Goal: Transaction & Acquisition: Purchase product/service

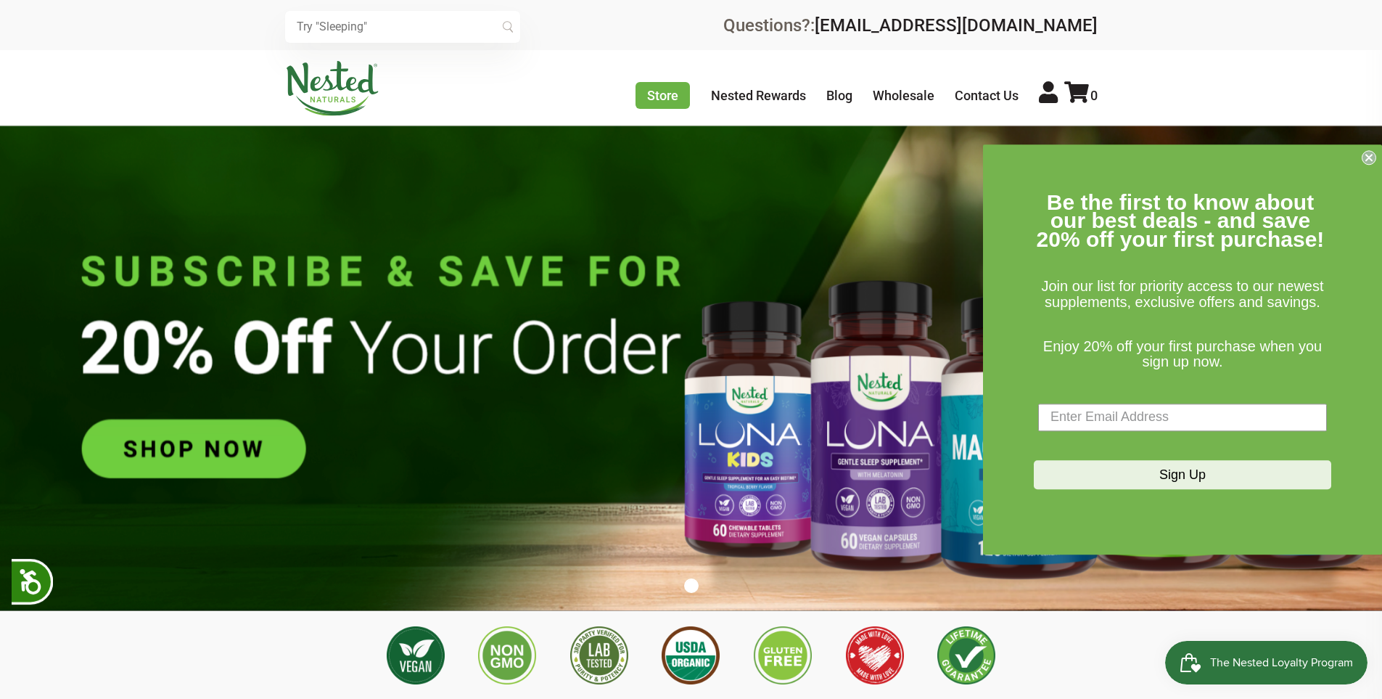
click at [572, 302] on img at bounding box center [691, 367] width 1382 height 485
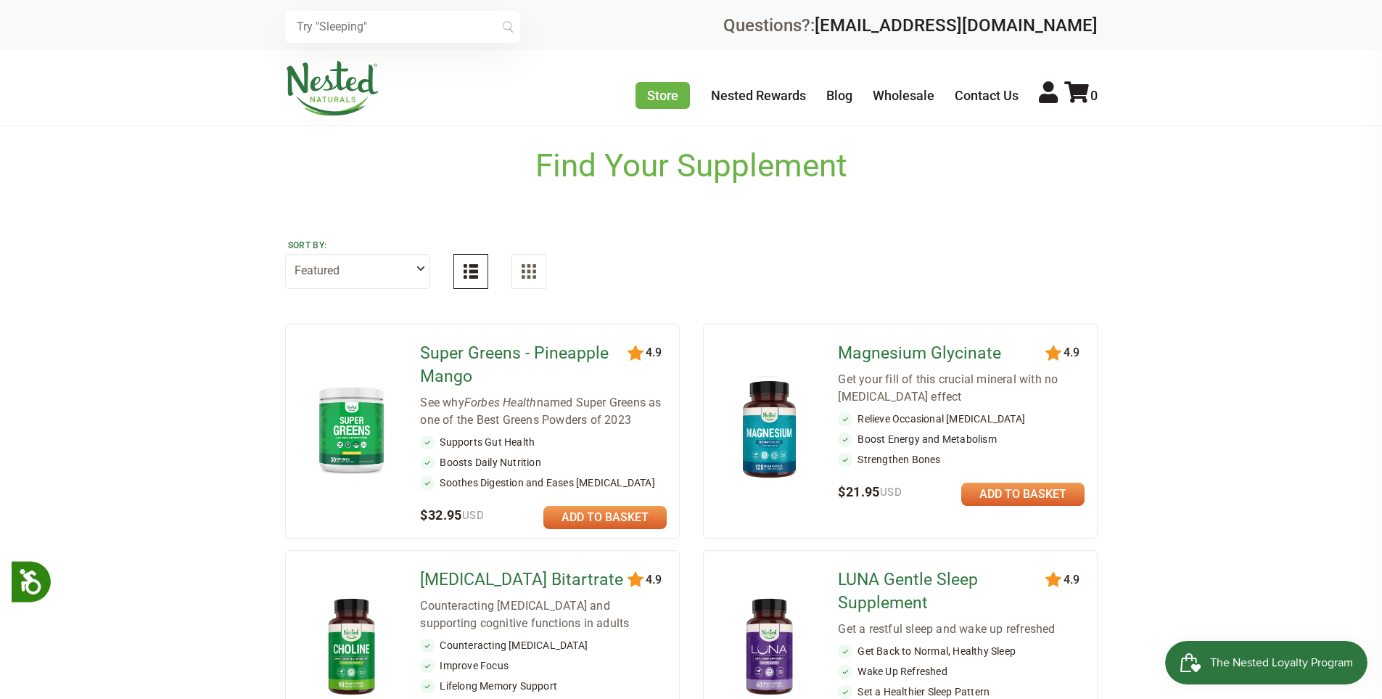
click at [627, 501] on div "Super Greens - Pineapple Mango See why Forbes Health named Super Greens as one …" at bounding box center [543, 431] width 247 height 190
click at [643, 517] on link at bounding box center [604, 517] width 123 height 23
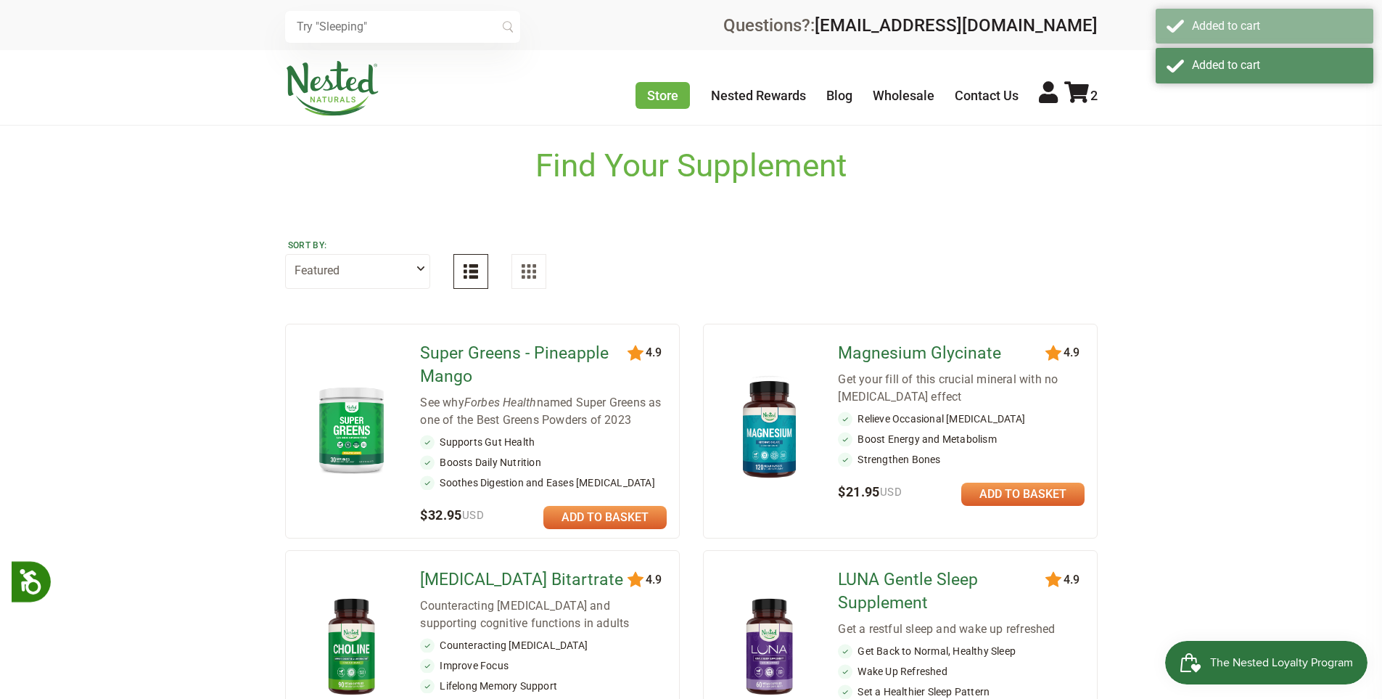
scroll to position [145, 0]
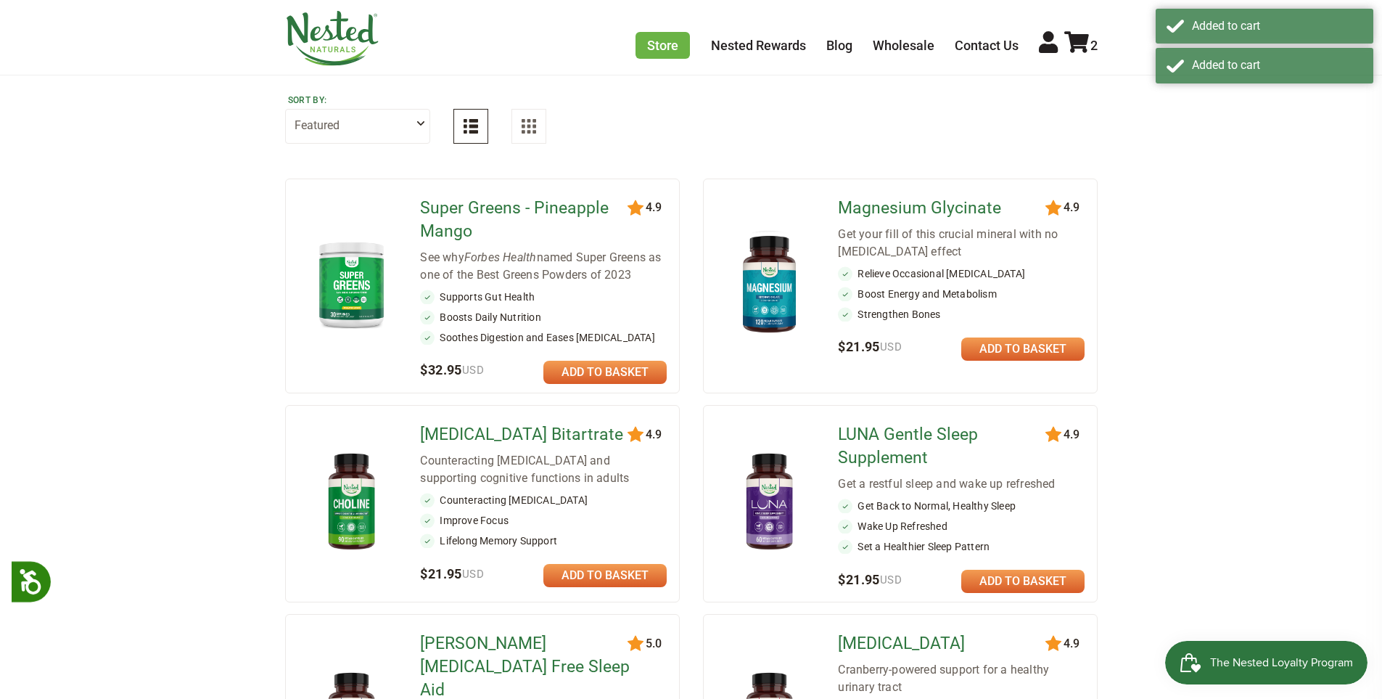
click at [1013, 352] on link at bounding box center [1022, 348] width 123 height 23
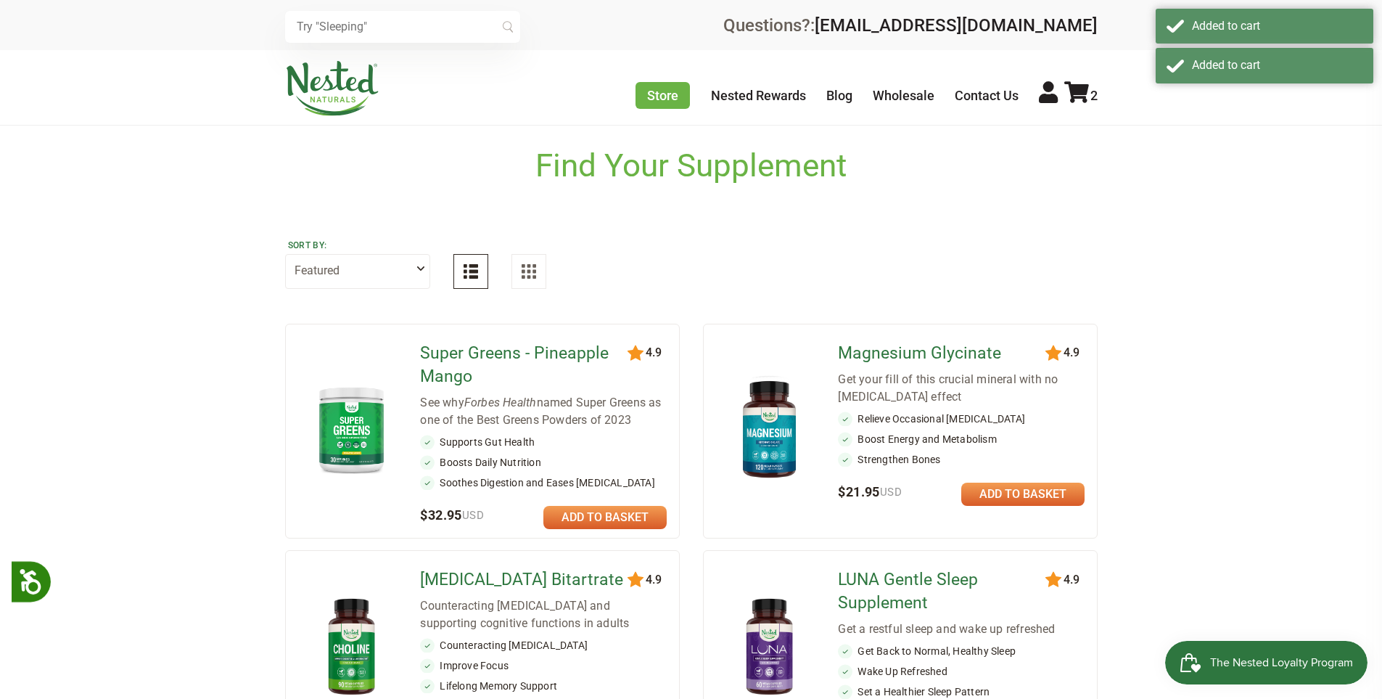
scroll to position [0, 0]
click at [1076, 76] on div "Store Healthy Aging Super Greens D-Mannose Choline Restful Sleep LUNA Sleep Sup…" at bounding box center [866, 89] width 462 height 38
click at [1050, 506] on div "Magnesium Glycinate Get your fill of this crucial mineral with no laxative effe…" at bounding box center [961, 431] width 247 height 190
click at [1041, 489] on link at bounding box center [1022, 493] width 123 height 23
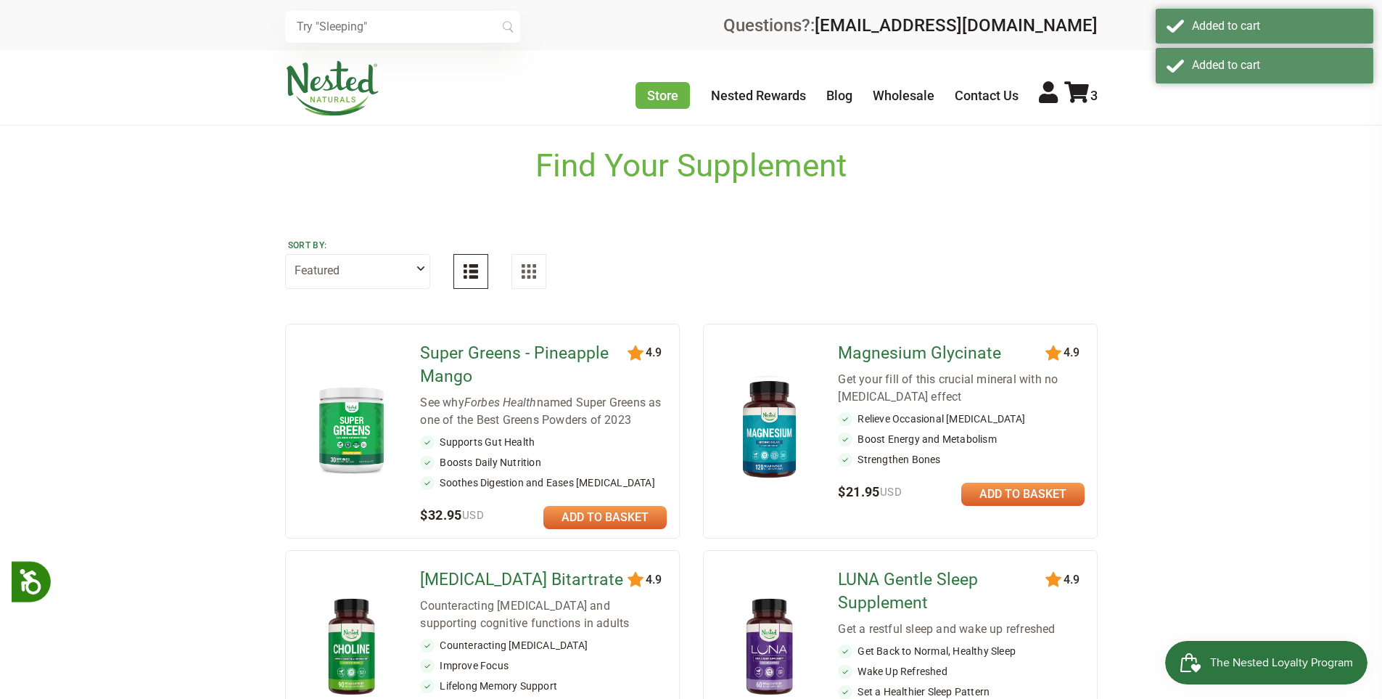
click at [1041, 489] on link at bounding box center [1022, 493] width 123 height 23
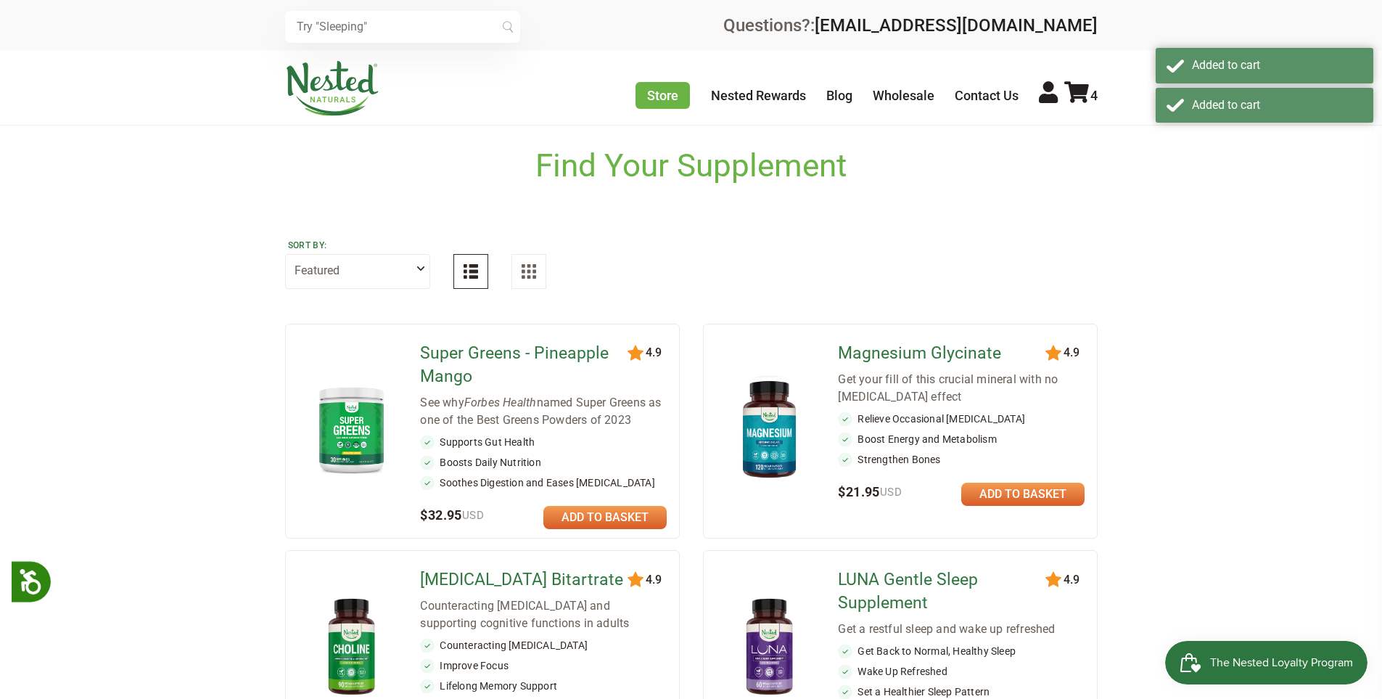
click at [1041, 489] on link at bounding box center [1022, 493] width 123 height 23
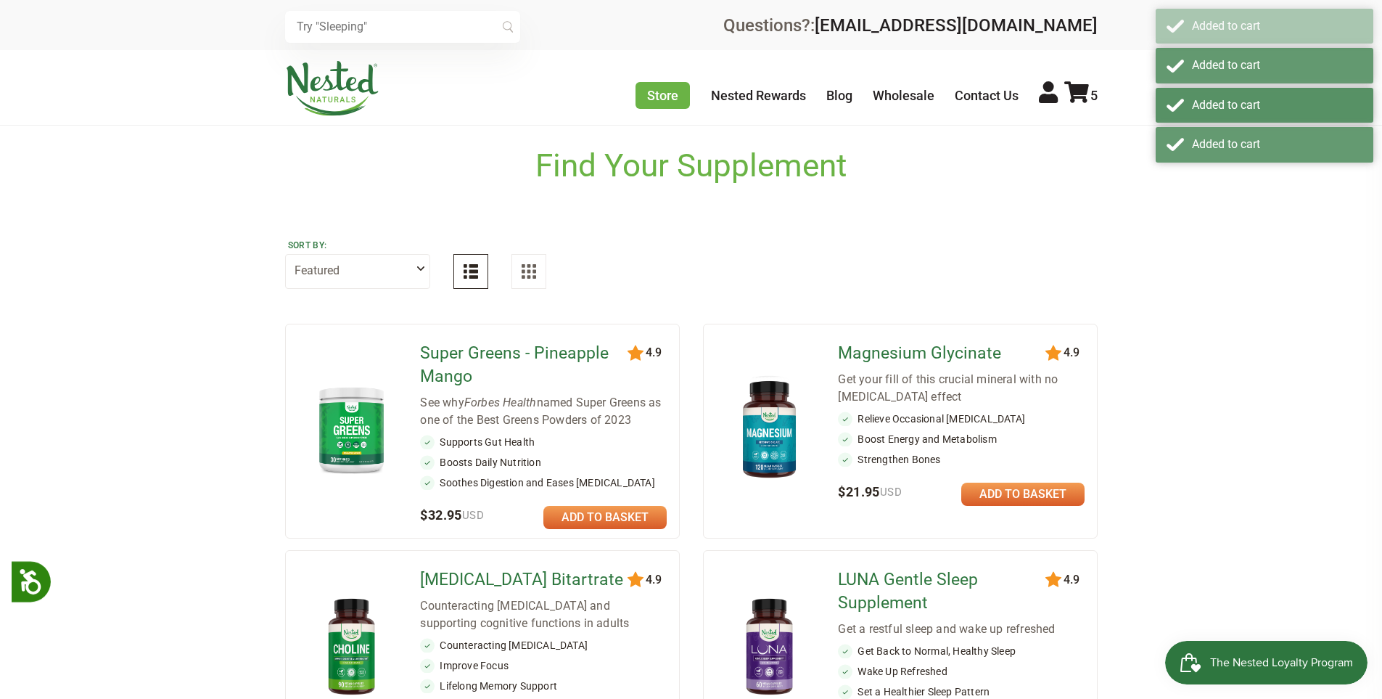
click at [1041, 489] on link at bounding box center [1022, 493] width 123 height 23
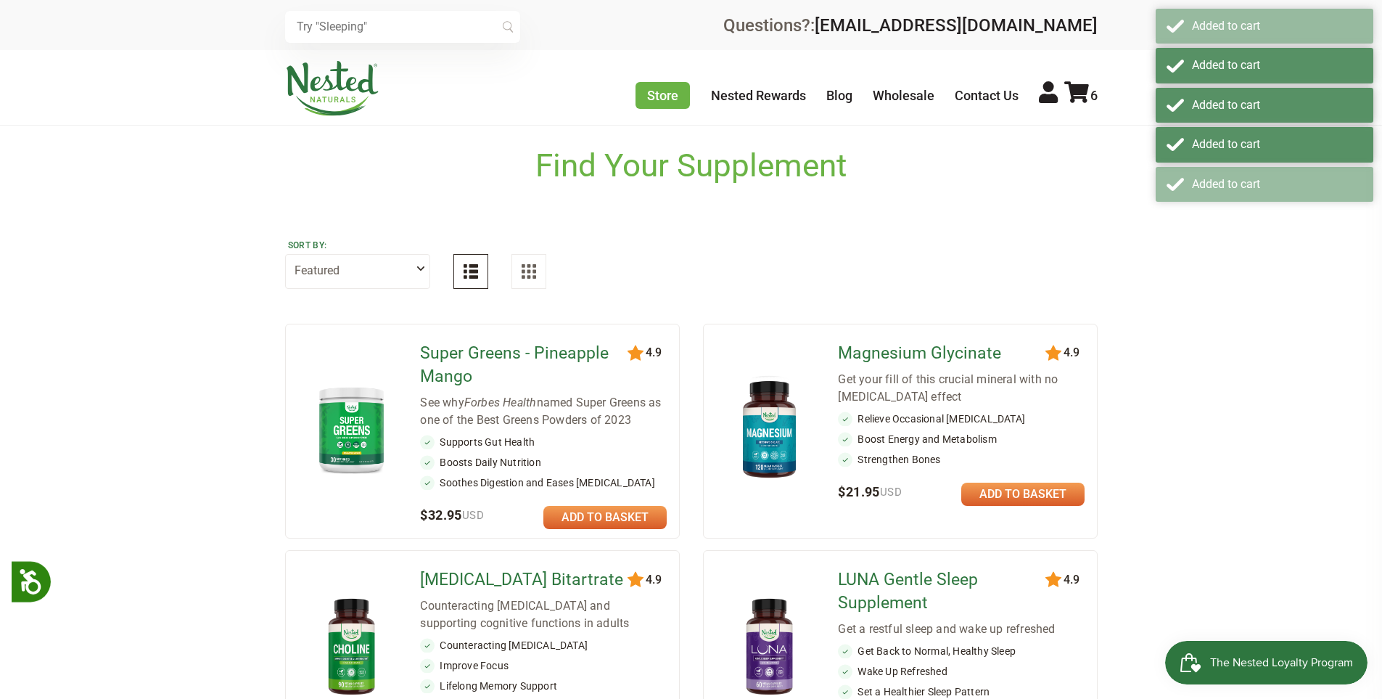
click at [1041, 489] on link at bounding box center [1022, 493] width 123 height 23
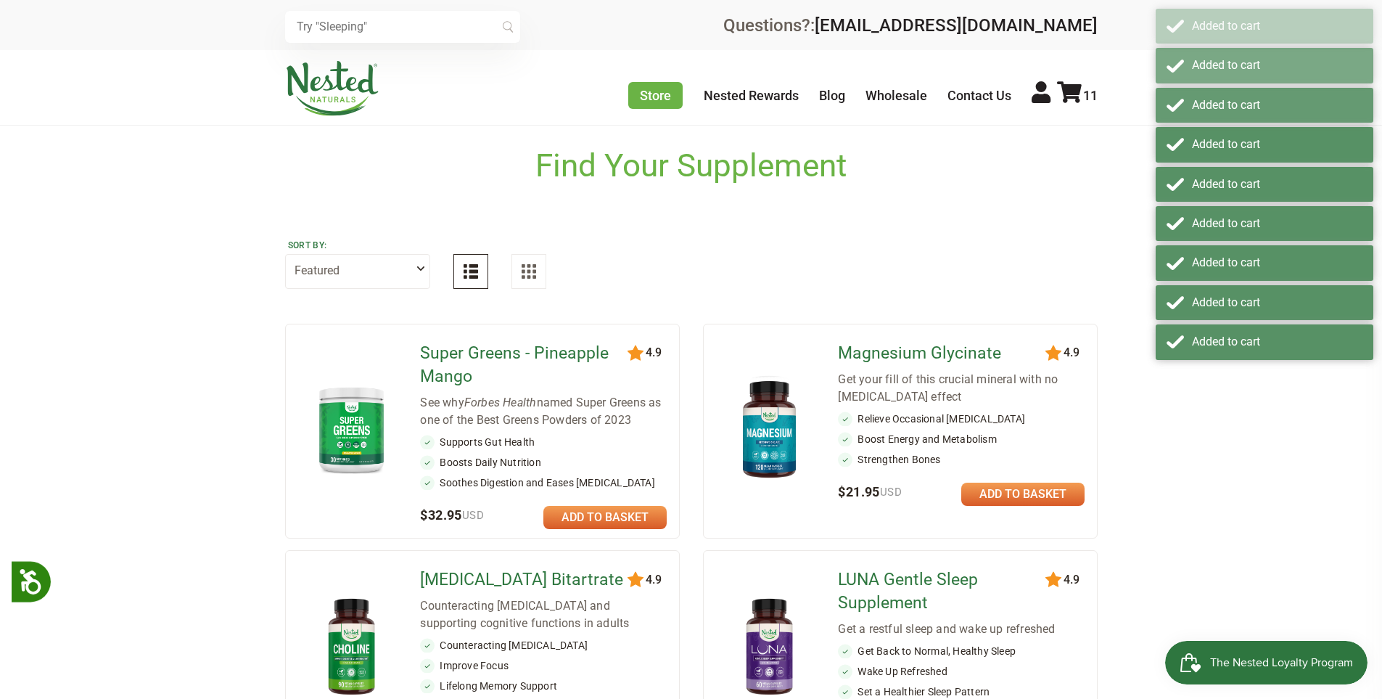
click at [1094, 107] on div "11" at bounding box center [1075, 94] width 44 height 26
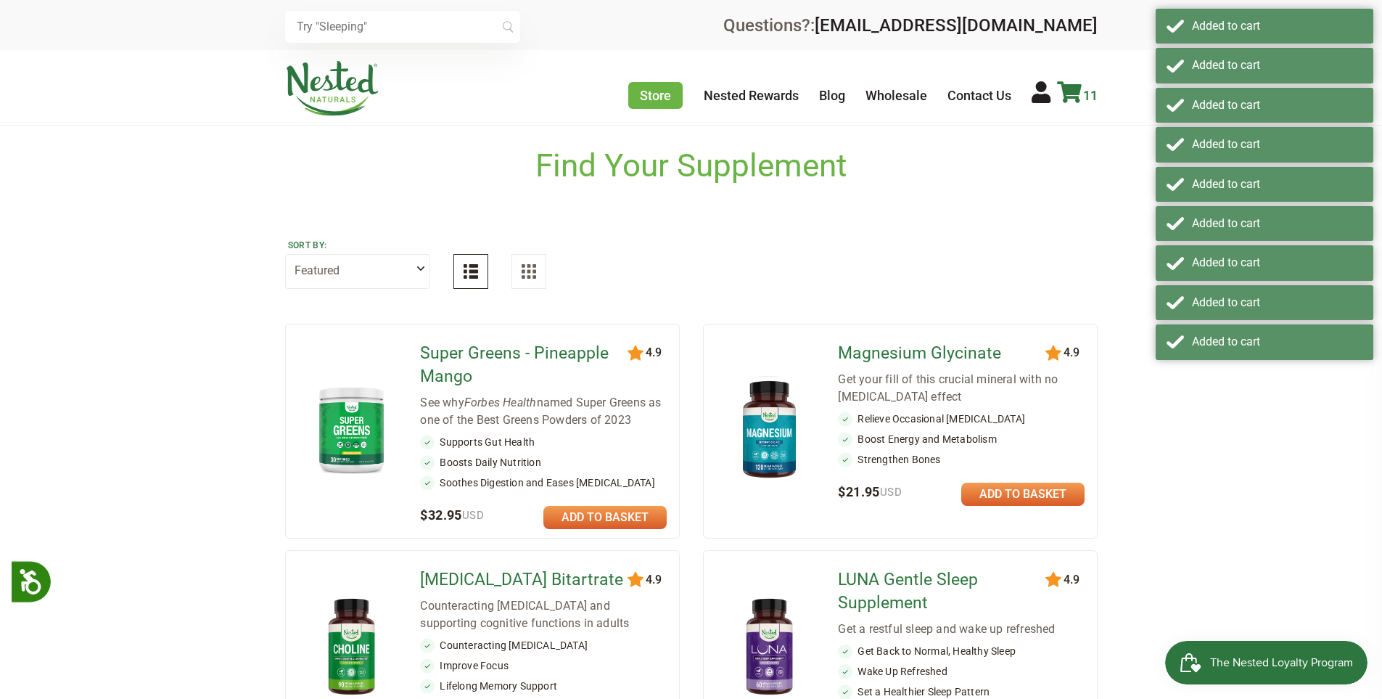
click at [1063, 93] on icon at bounding box center [1069, 92] width 25 height 22
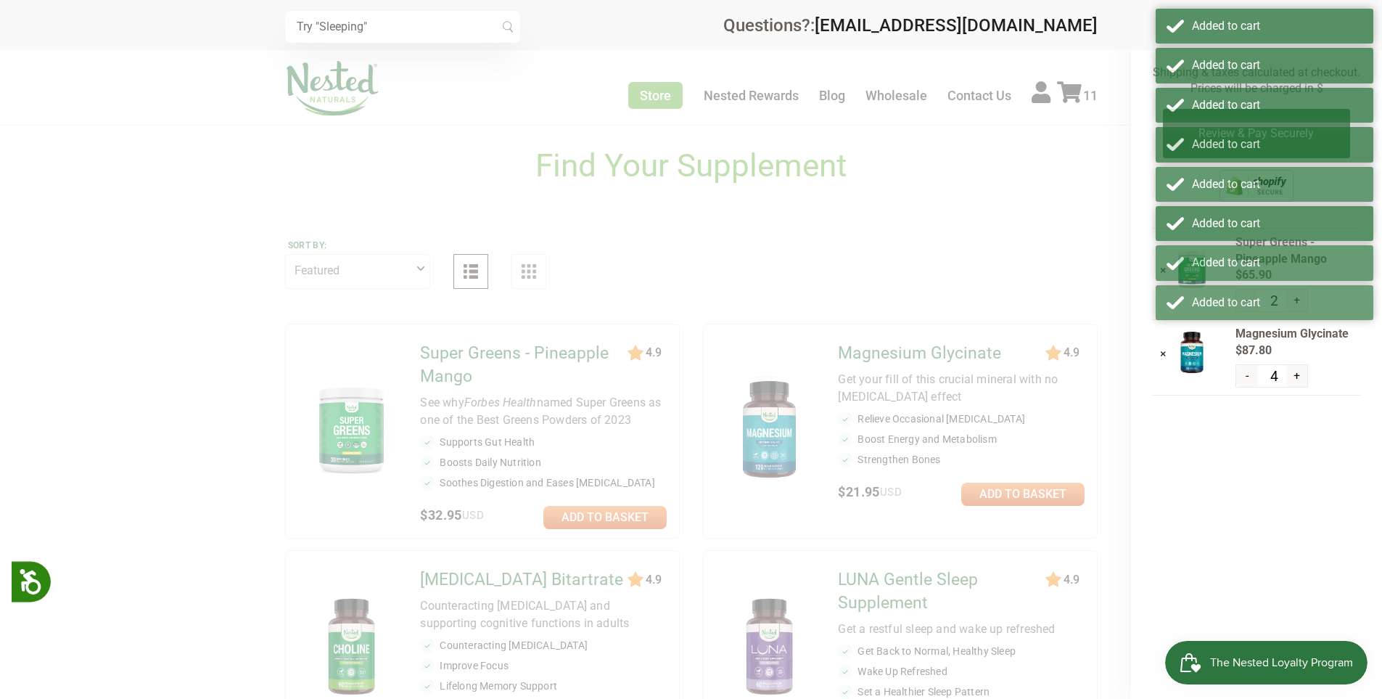
click at [1092, 144] on div at bounding box center [691, 349] width 1382 height 699
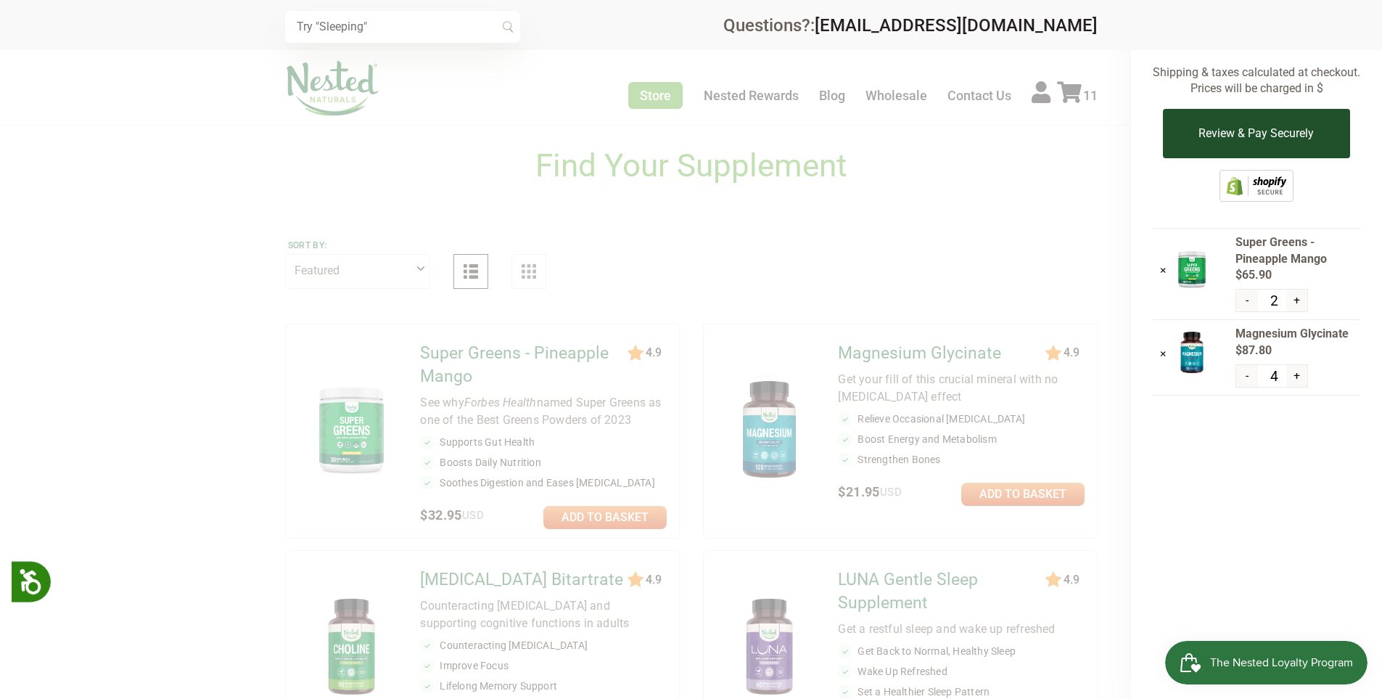
click at [1274, 131] on button "Review & Pay Securely" at bounding box center [1256, 133] width 186 height 49
